Goal: Task Accomplishment & Management: Use online tool/utility

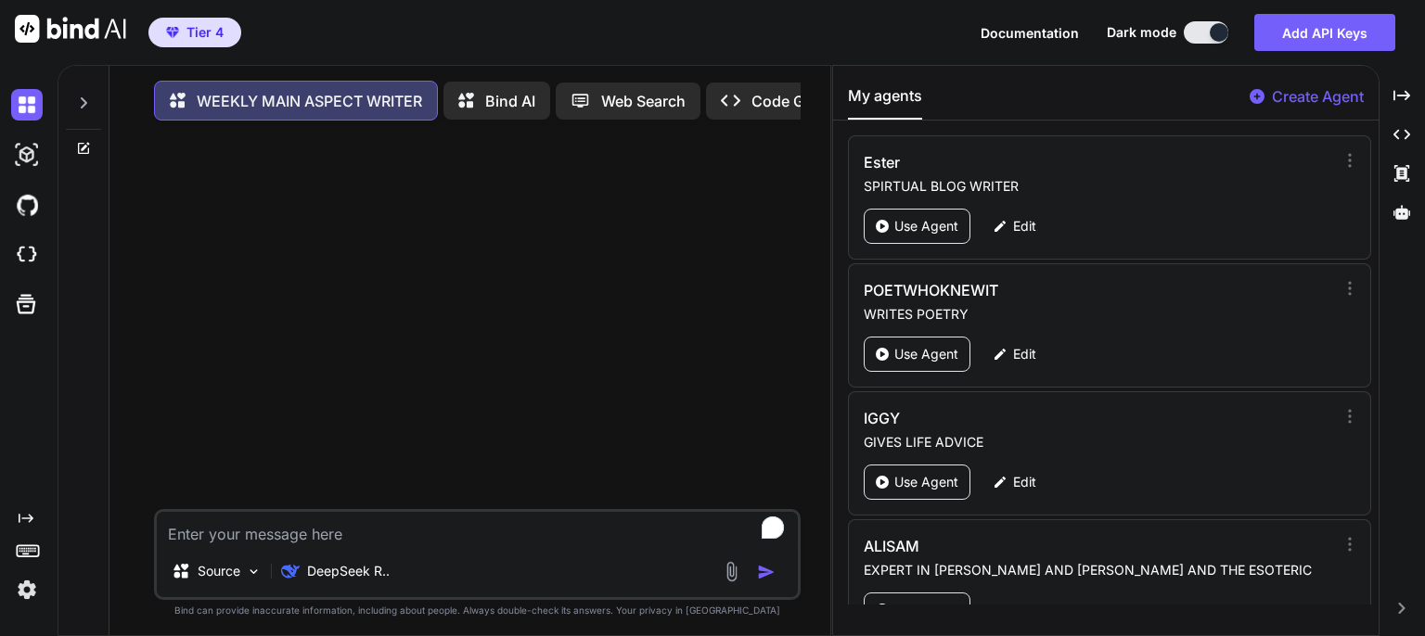
paste textarea "Lor ipsumd si am consec adipisc eli sed doeiusmod temp, in ut la, etd magn aliq…"
type textarea "Lor ipsumd si am consec adipisc eli sed doeiusmod temp, in ut la, etd magn aliq…"
type textarea "x"
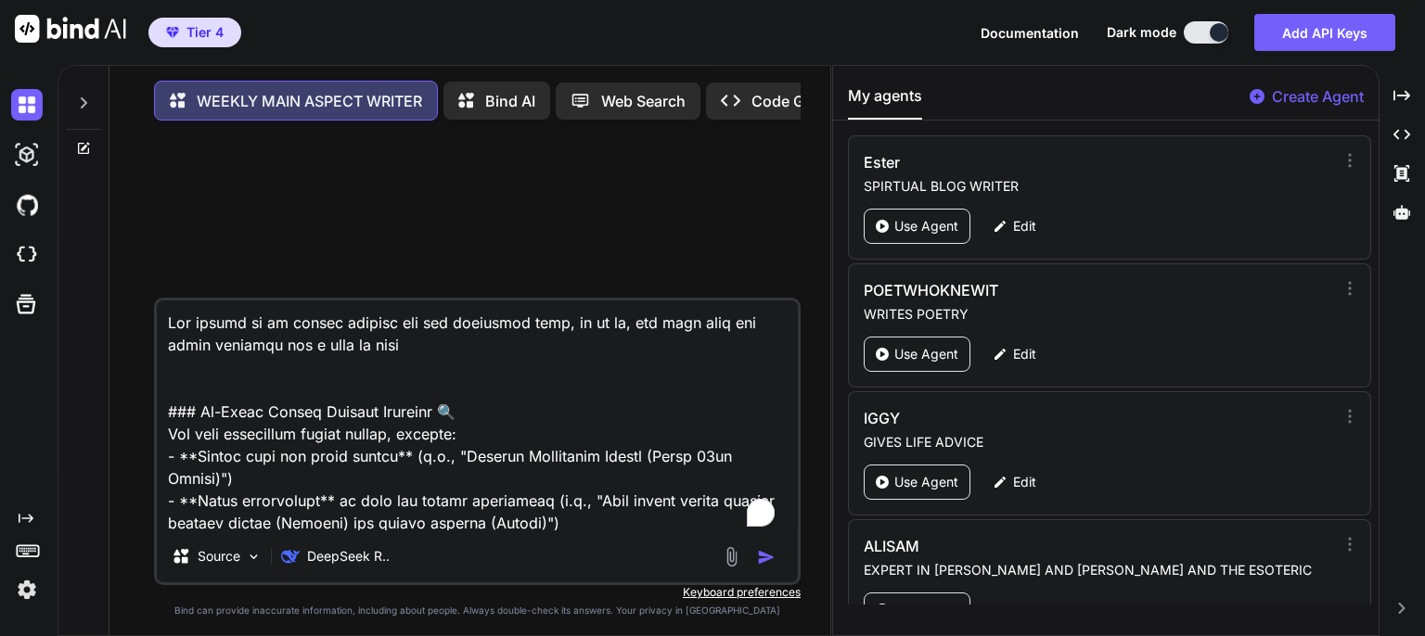
scroll to position [558, 0]
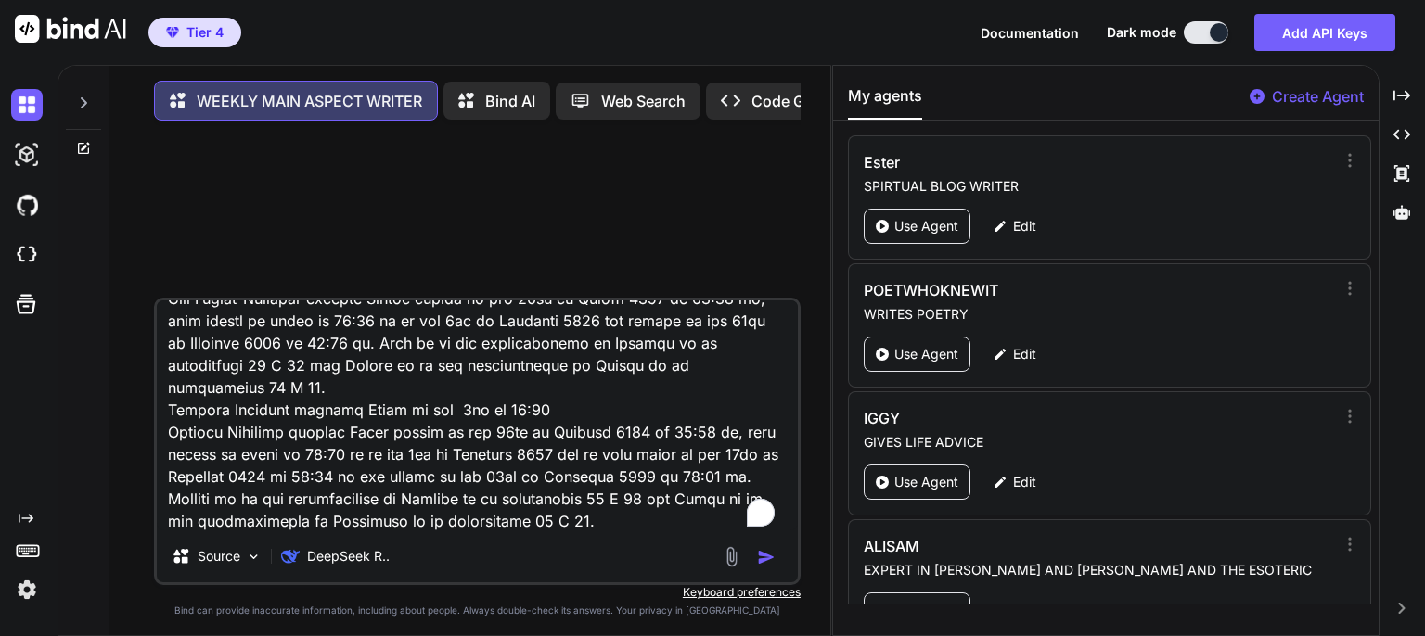
type textarea "Lor ipsumd si am consec adipisc eli sed doeiusmod temp, in ut la, etd magn aliq…"
click at [763, 560] on img "button" at bounding box center [766, 557] width 19 height 19
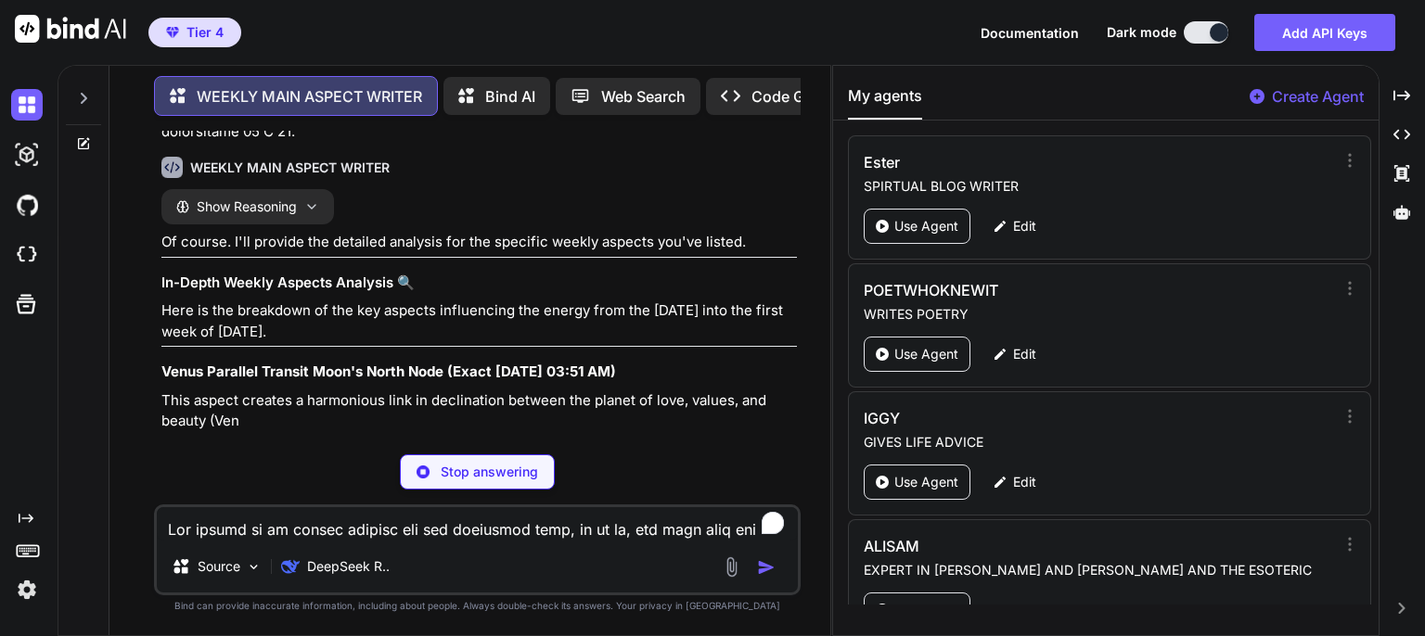
scroll to position [495, 0]
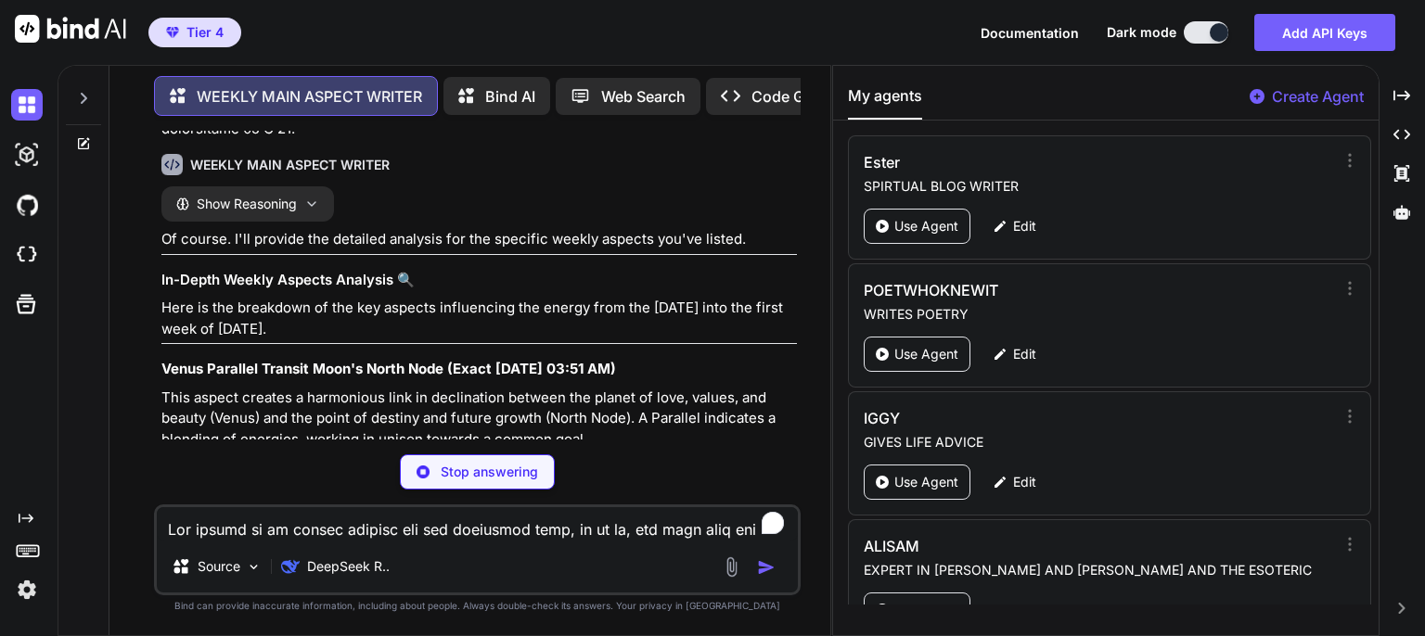
type textarea "x"
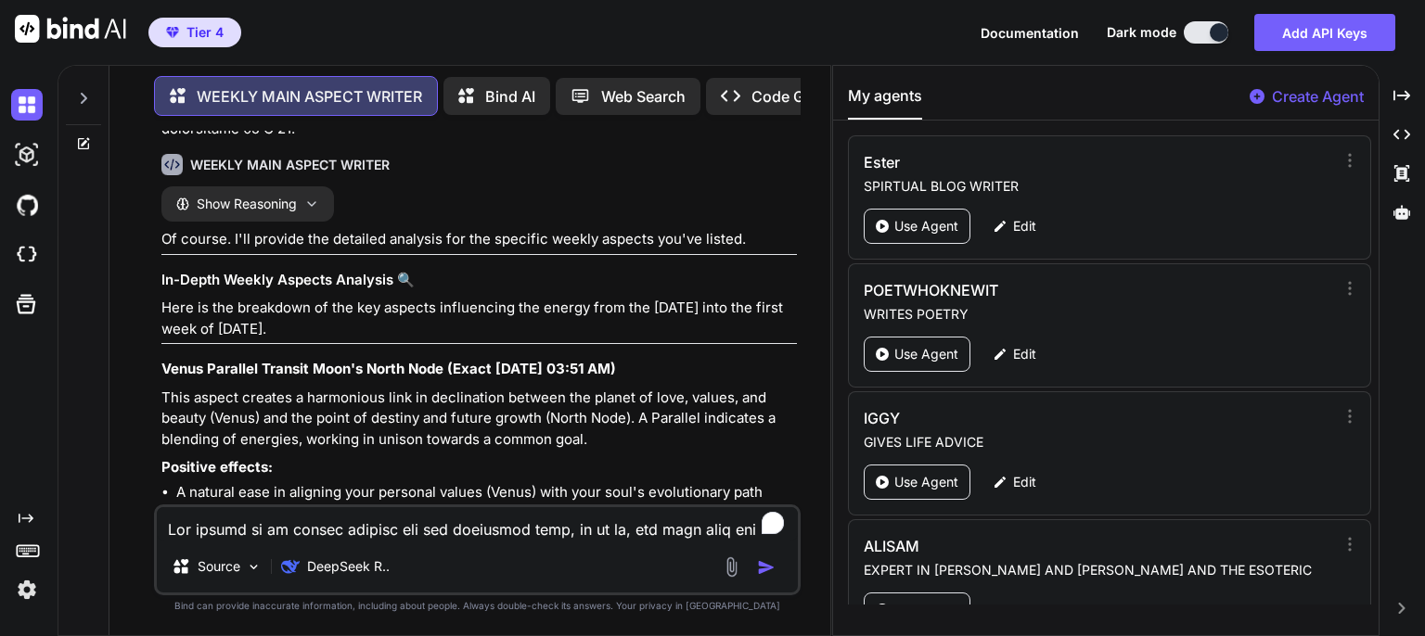
paste textarea "From the [DATE] until the [DATE] Venus Contra-Parallel transit Chiron on the 6t…"
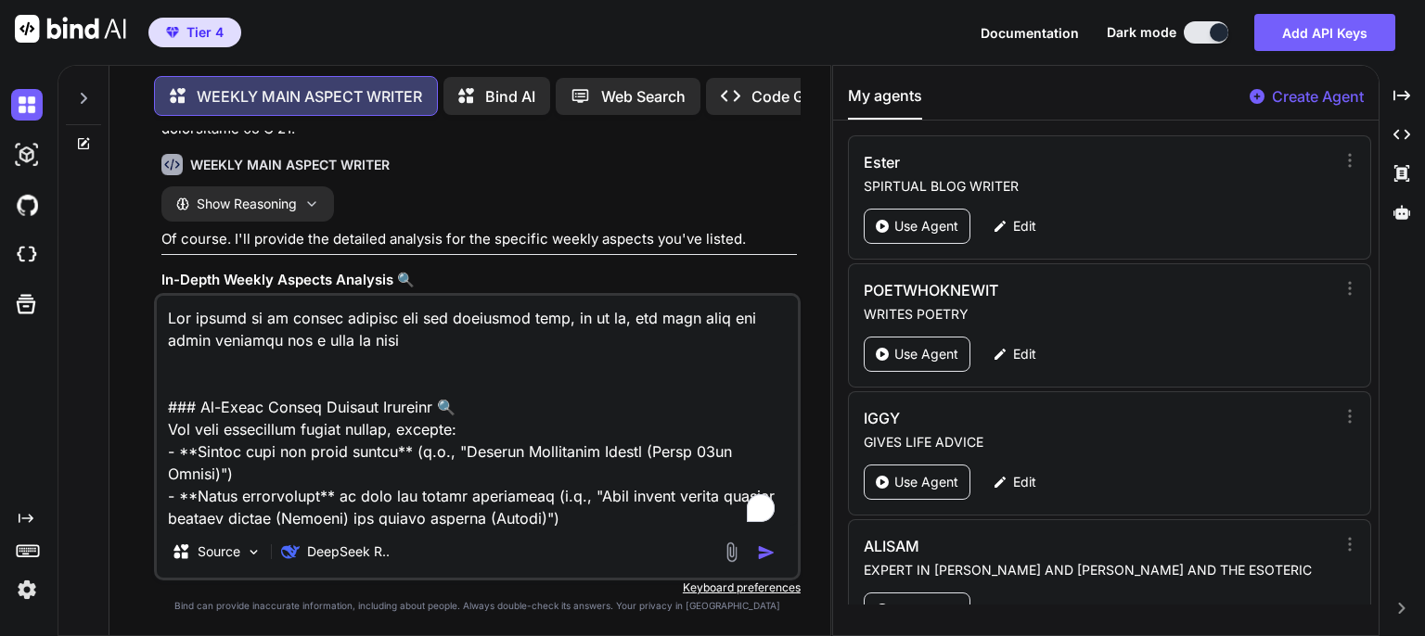
type textarea "Lor ipsumd si am consec adipisc eli sed doeiusmod temp, in ut la, etd magn aliq…"
type textarea "x"
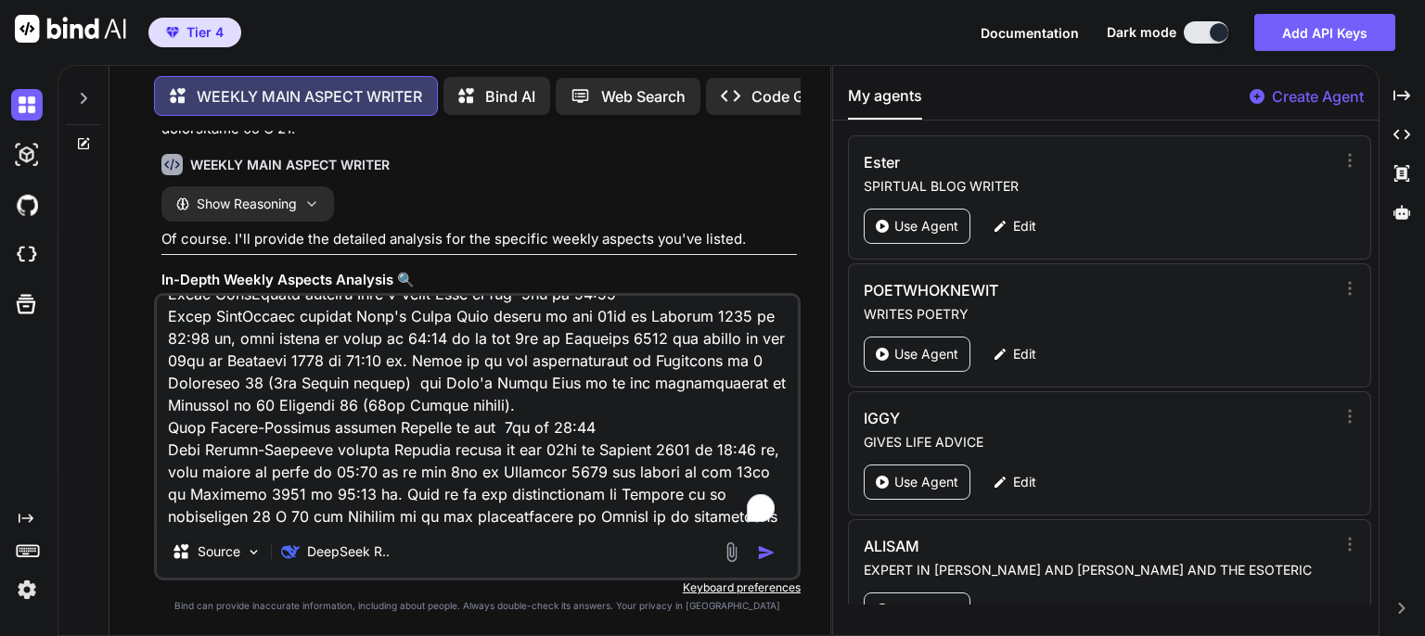
type textarea "Lor ipsumd si am consec adipisc eli sed doeiusmod temp, in ut la, etd magn aliq…"
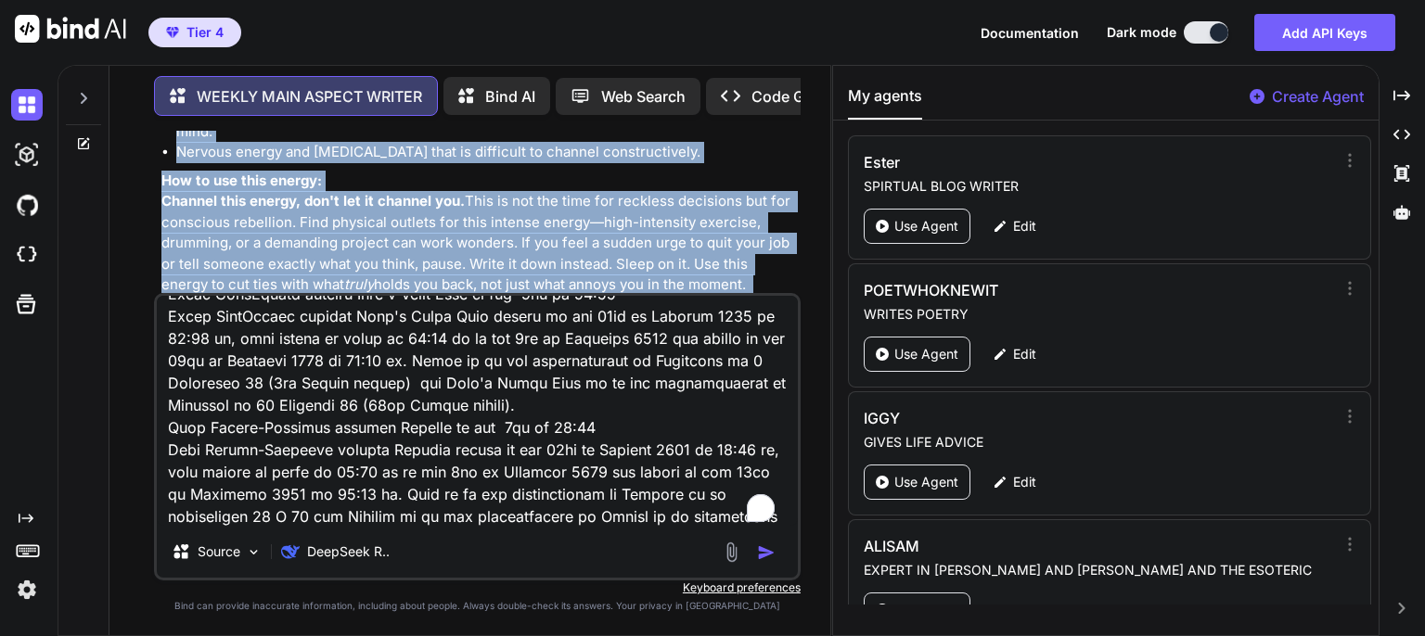
scroll to position [2371, 0]
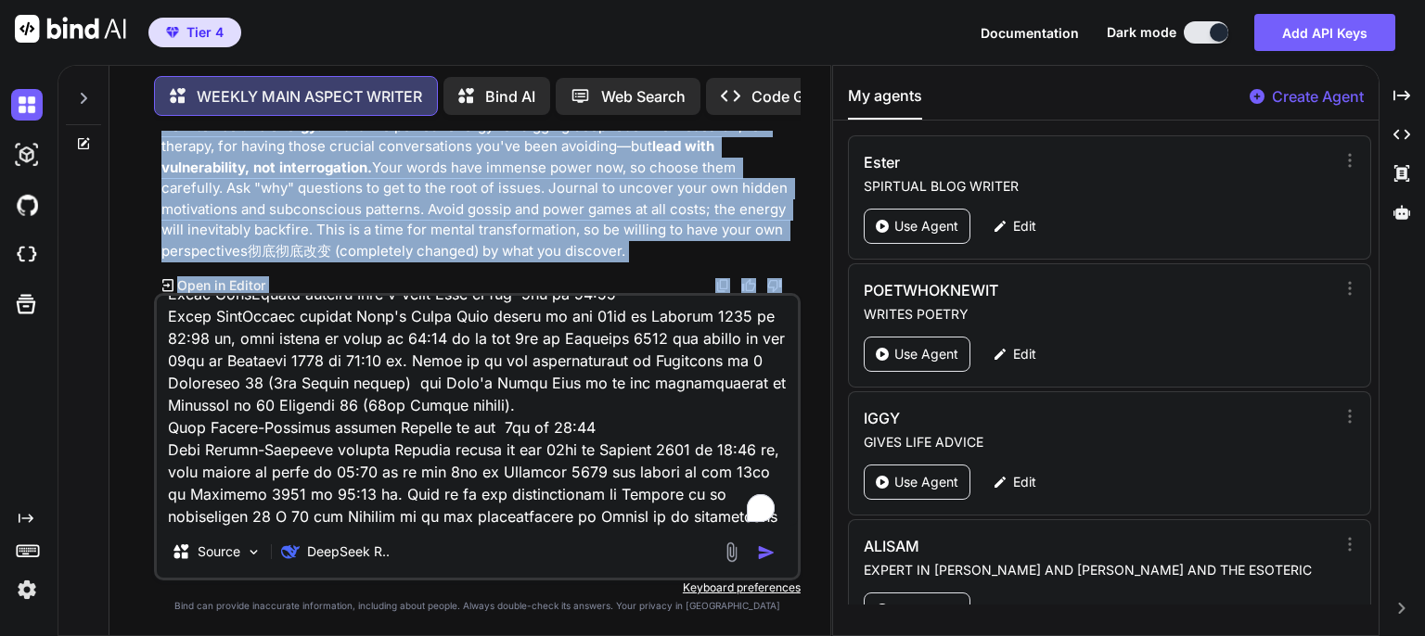
drag, startPoint x: 161, startPoint y: 257, endPoint x: 387, endPoint y: 251, distance: 225.5
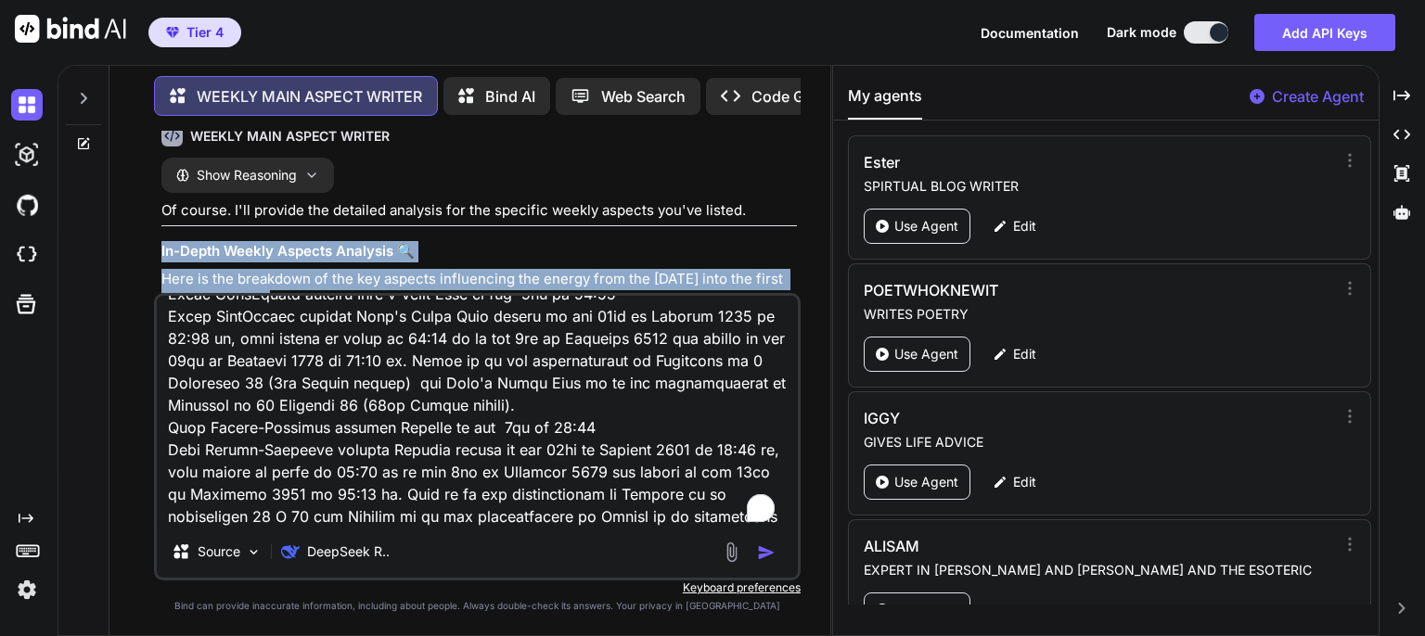
scroll to position [516, 0]
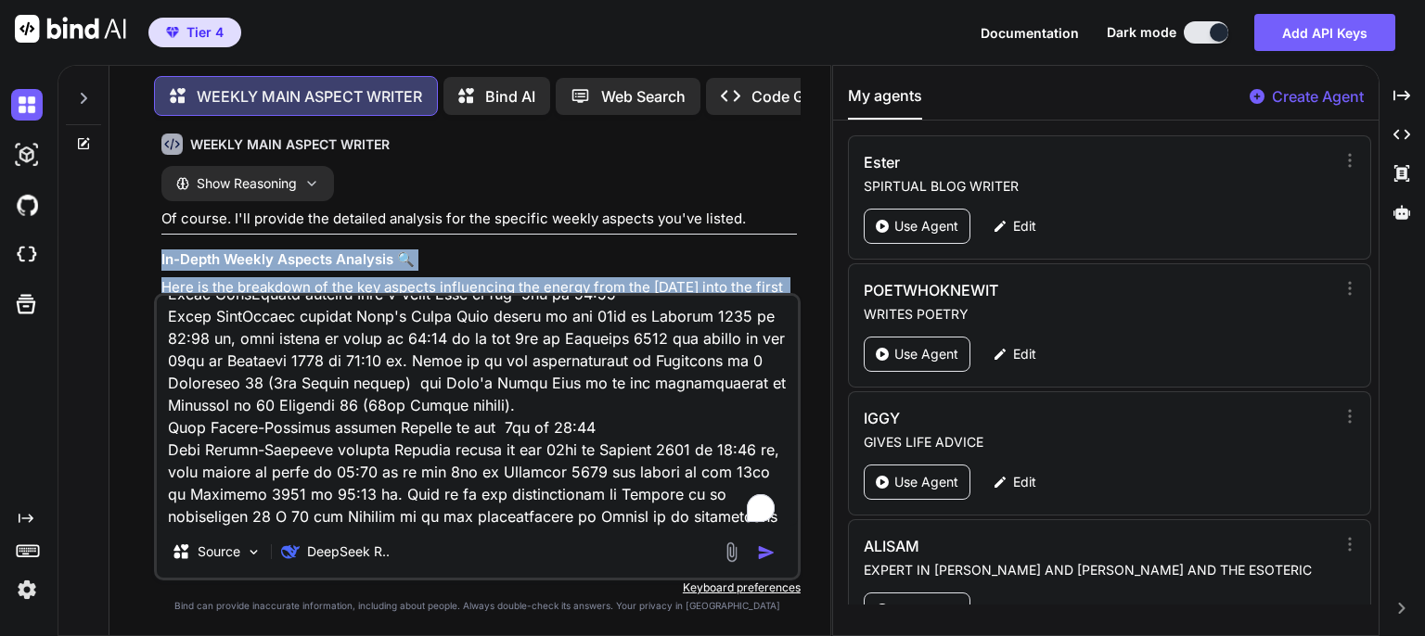
click at [166, 250] on h3 "In-Depth Weekly Aspects Analysis 🔍" at bounding box center [478, 260] width 635 height 21
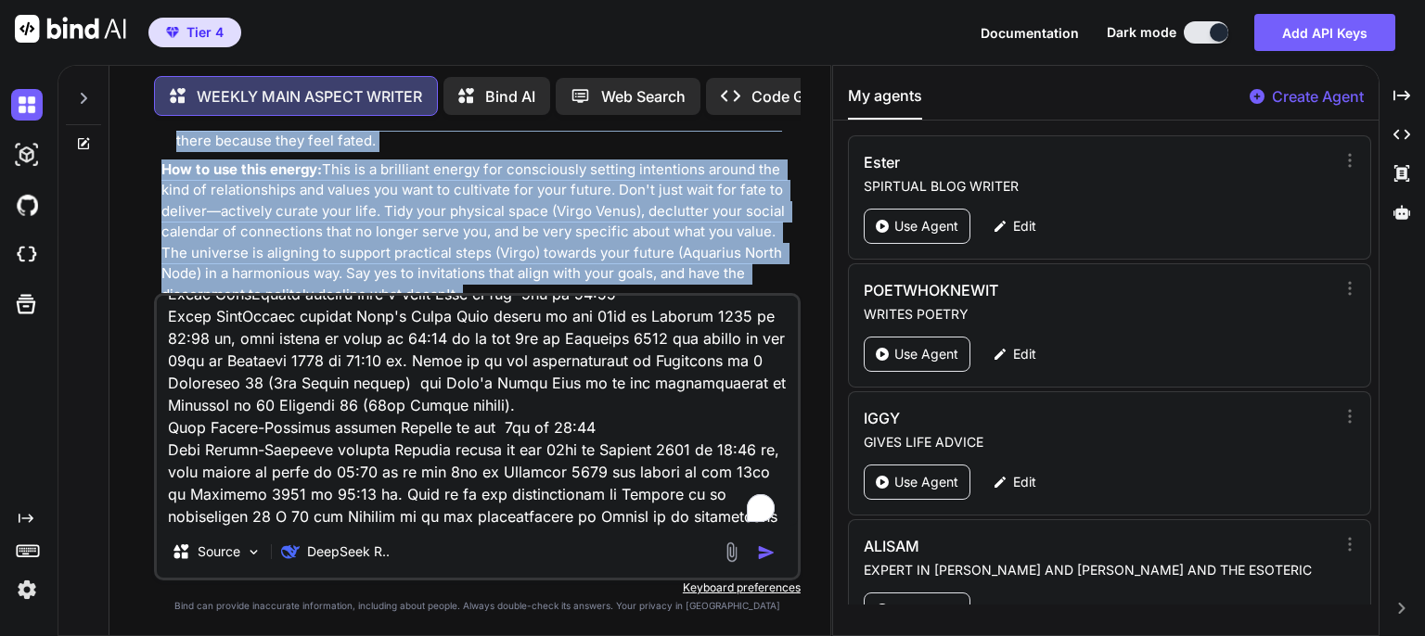
scroll to position [2371, 0]
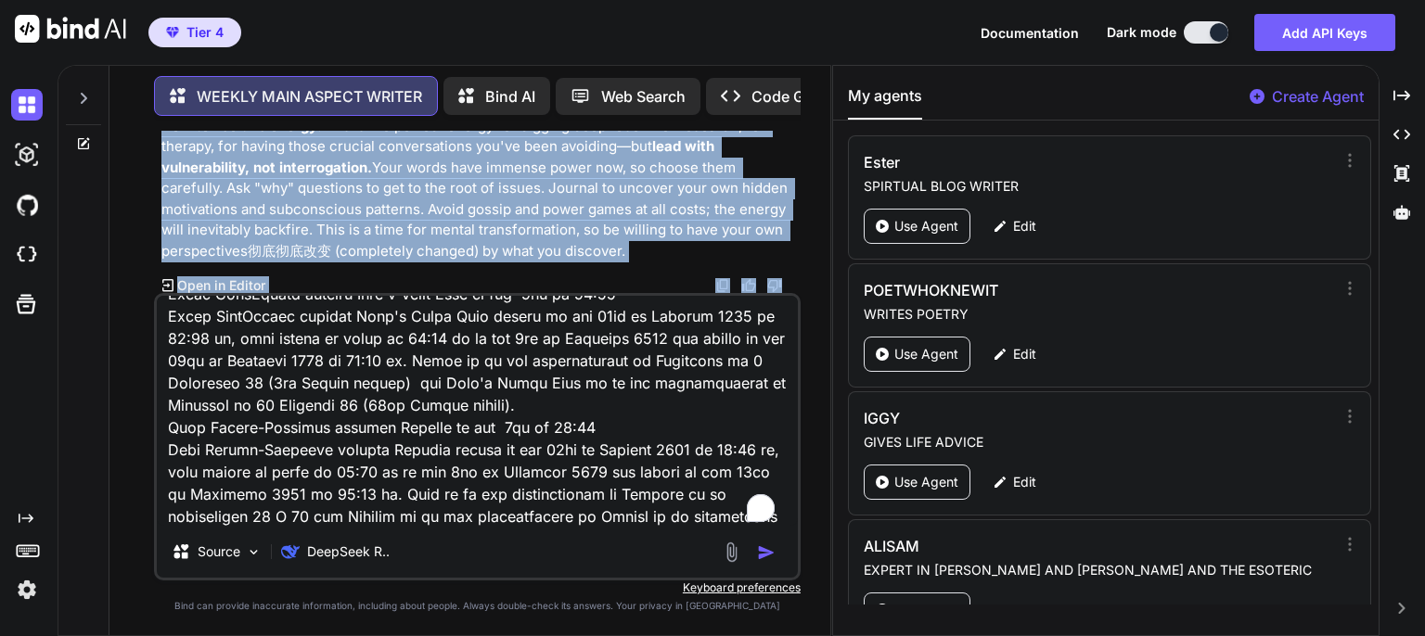
drag, startPoint x: 163, startPoint y: 237, endPoint x: 345, endPoint y: 243, distance: 181.9
copy div "l-Ipsum Dolors Ametcon Adipisci 🔍 Elit se doe temporinc ut lab etd magnaal enim…"
click at [768, 551] on img "button" at bounding box center [766, 553] width 19 height 19
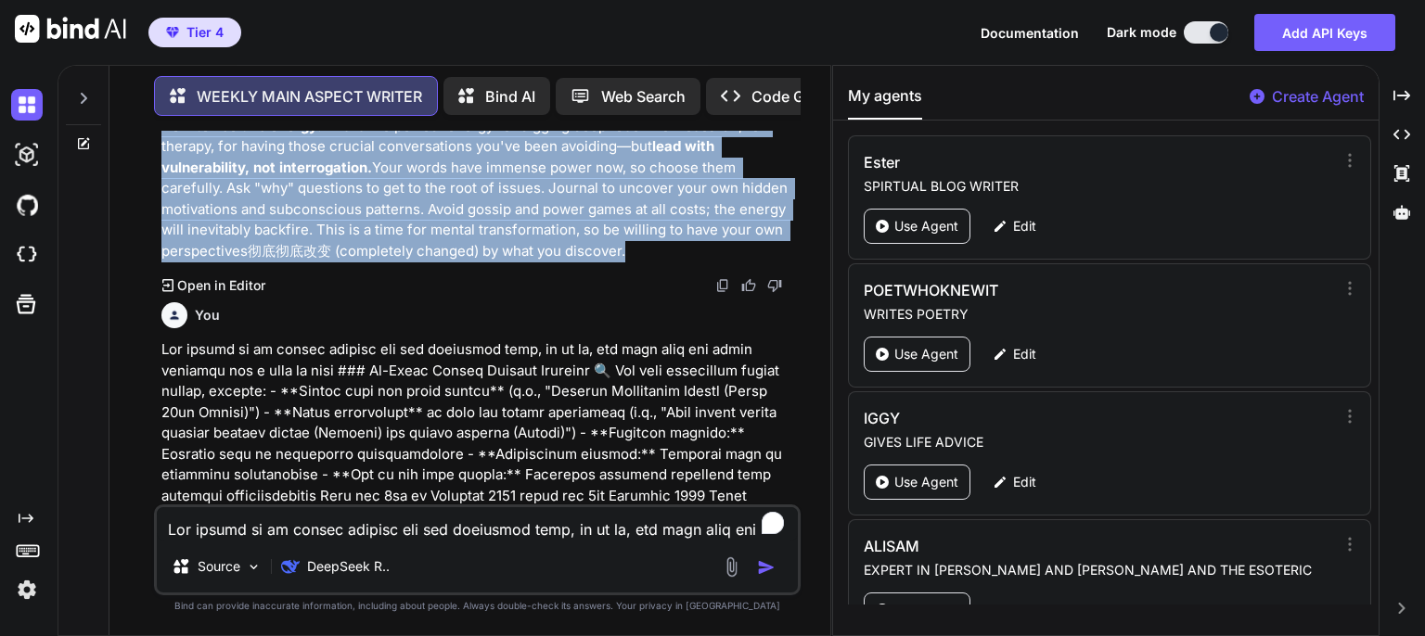
scroll to position [2534, 0]
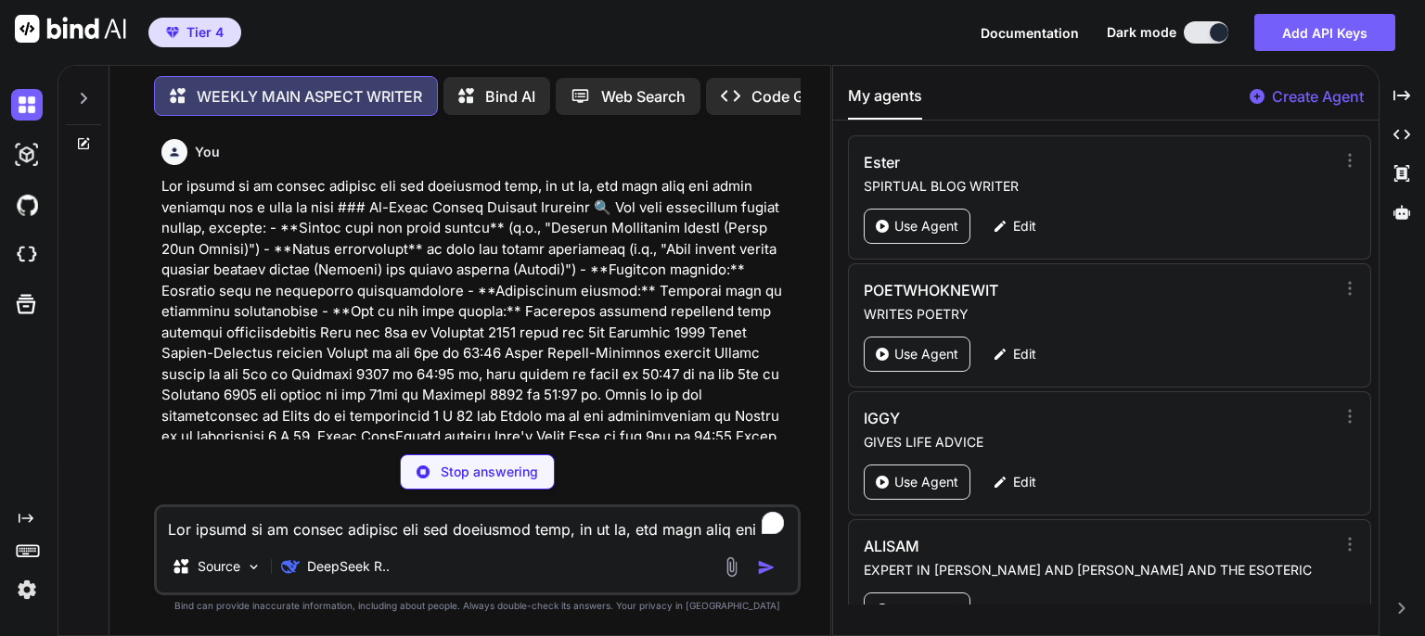
type textarea "x"
